Goal: Browse casually

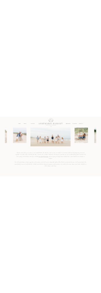
scroll to position [747, 0]
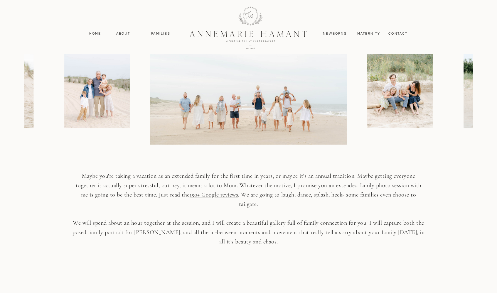
click at [267, 99] on img at bounding box center [400, 79] width 66 height 99
click at [80, 92] on img at bounding box center [97, 79] width 66 height 99
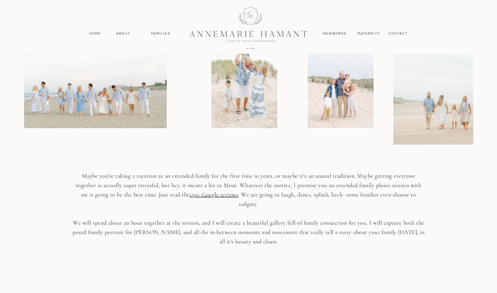
click at [267, 102] on img at bounding box center [341, 79] width 66 height 99
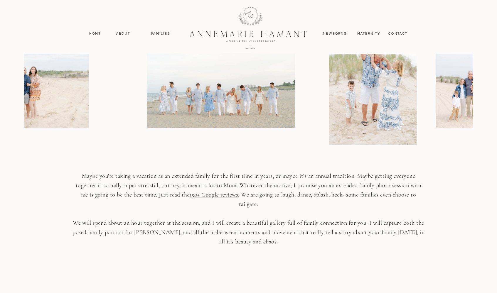
click at [267, 99] on img at bounding box center [221, 79] width 148 height 99
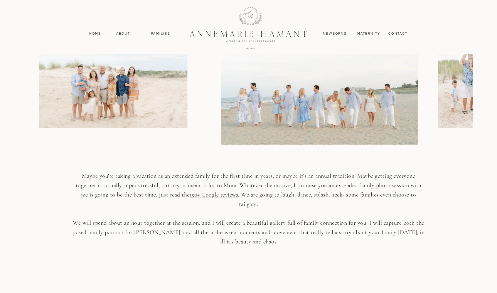
click at [267, 97] on div at bounding box center [248, 78] width 448 height 131
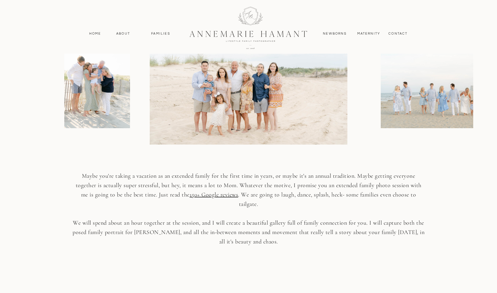
click at [121, 87] on img at bounding box center [97, 79] width 66 height 99
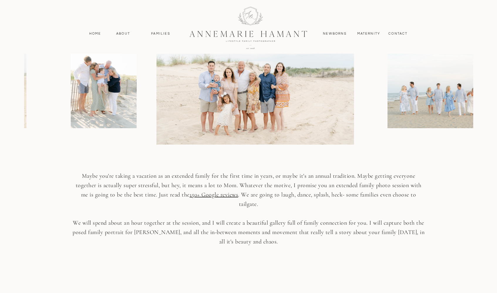
click at [136, 95] on img at bounding box center [104, 79] width 66 height 99
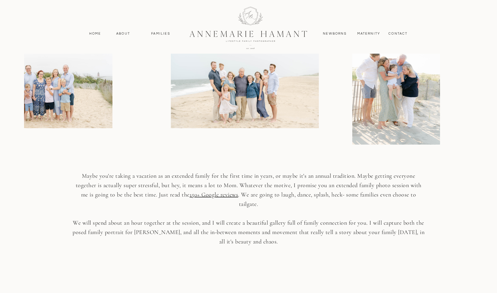
click at [267, 93] on img at bounding box center [245, 79] width 148 height 99
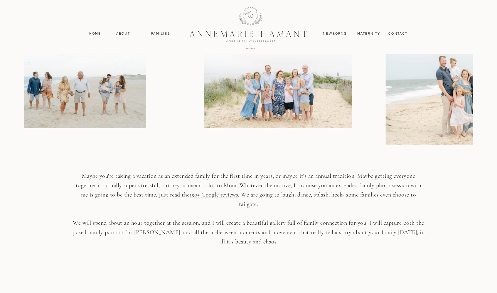
click at [267, 91] on img at bounding box center [278, 79] width 148 height 99
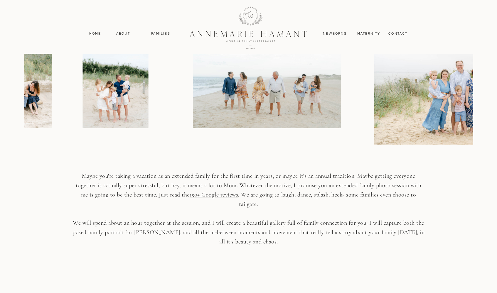
click at [267, 86] on img at bounding box center [472, 78] width 197 height 131
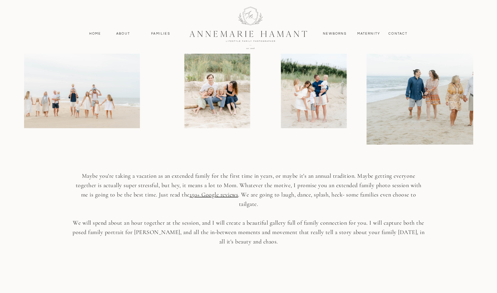
click at [267, 88] on img at bounding box center [464, 78] width 197 height 131
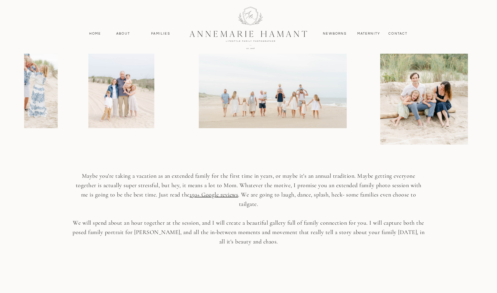
click at [267, 85] on img at bounding box center [273, 79] width 148 height 99
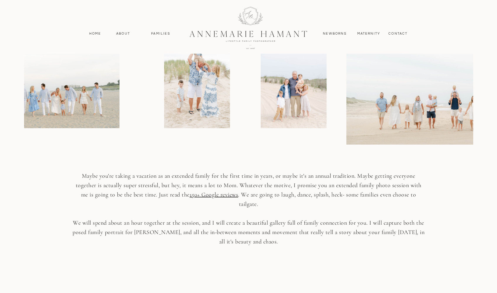
click at [267, 90] on img at bounding box center [444, 78] width 197 height 131
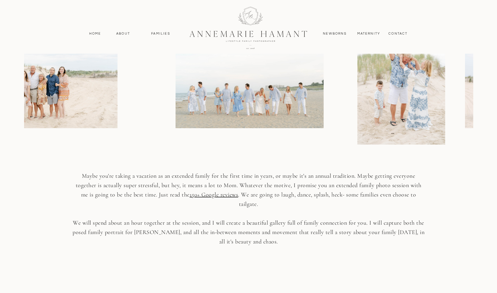
click at [267, 90] on img at bounding box center [250, 79] width 148 height 99
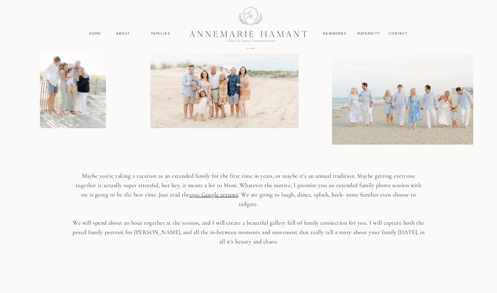
click at [267, 95] on img at bounding box center [224, 79] width 148 height 99
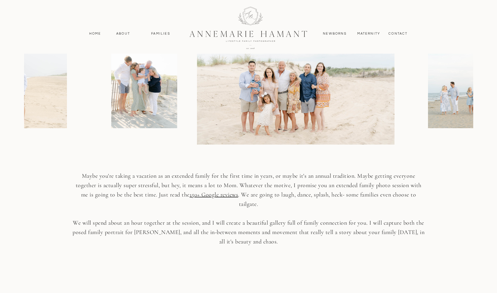
click at [177, 97] on img at bounding box center [144, 79] width 66 height 99
